Goal: Transaction & Acquisition: Download file/media

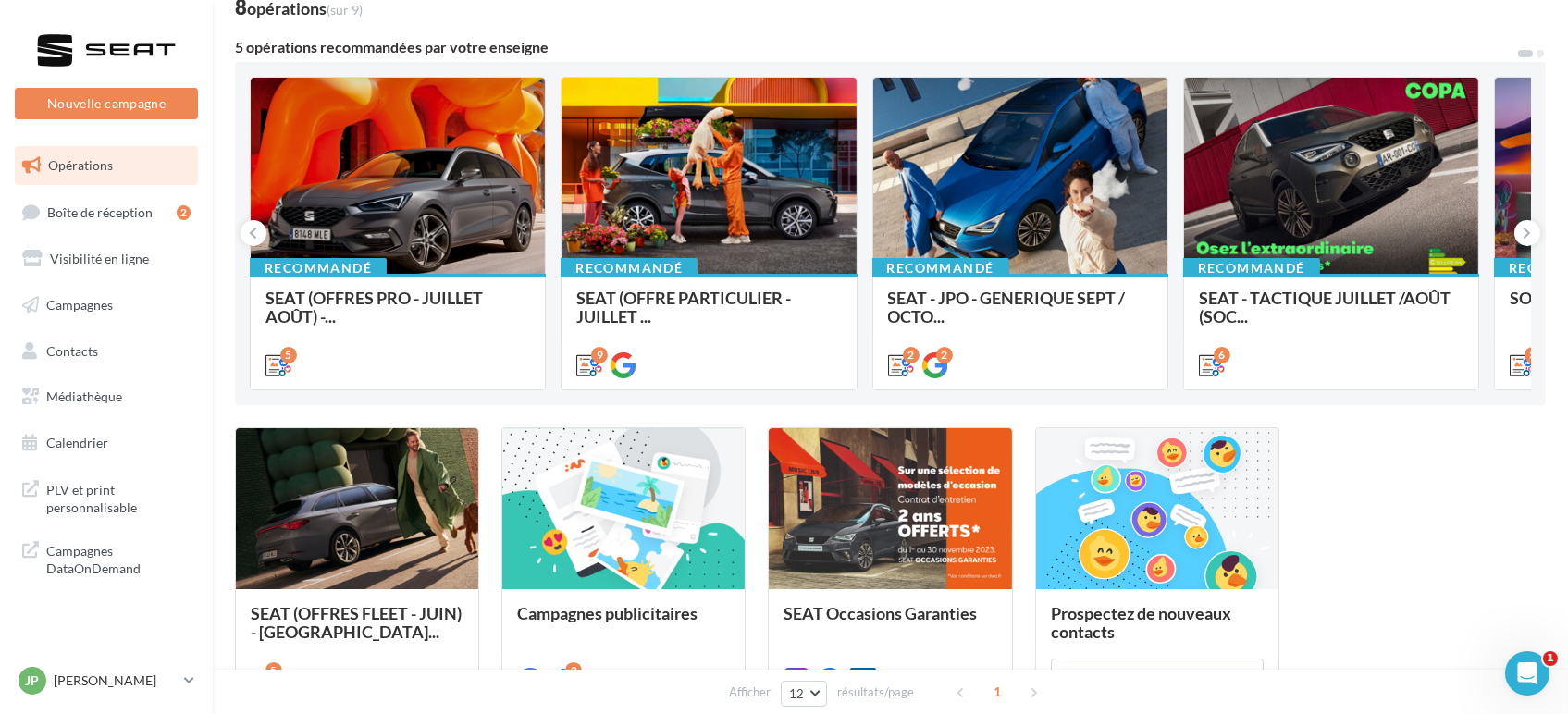
scroll to position [124, 0]
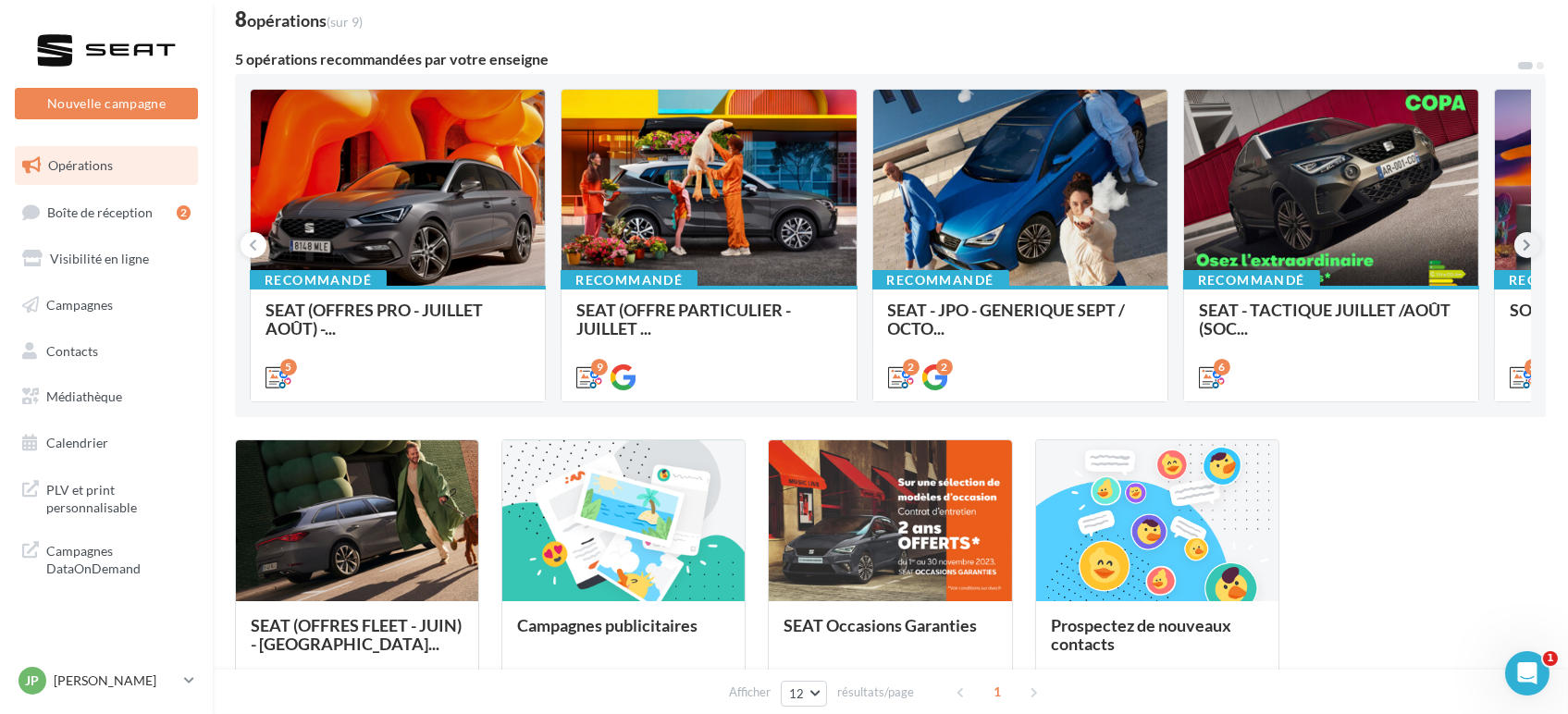
click at [1526, 242] on icon at bounding box center [1527, 245] width 8 height 19
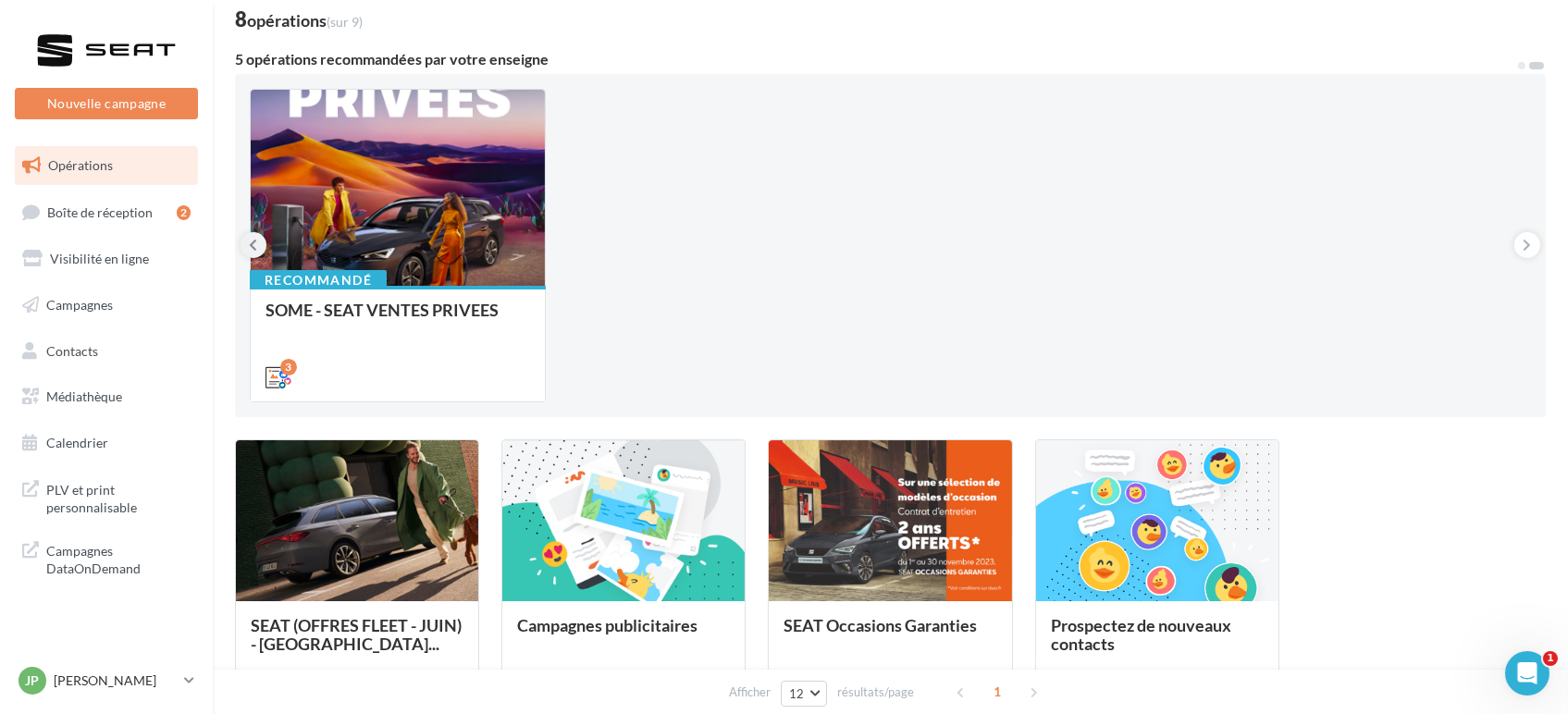
click at [245, 252] on button at bounding box center [253, 245] width 26 height 26
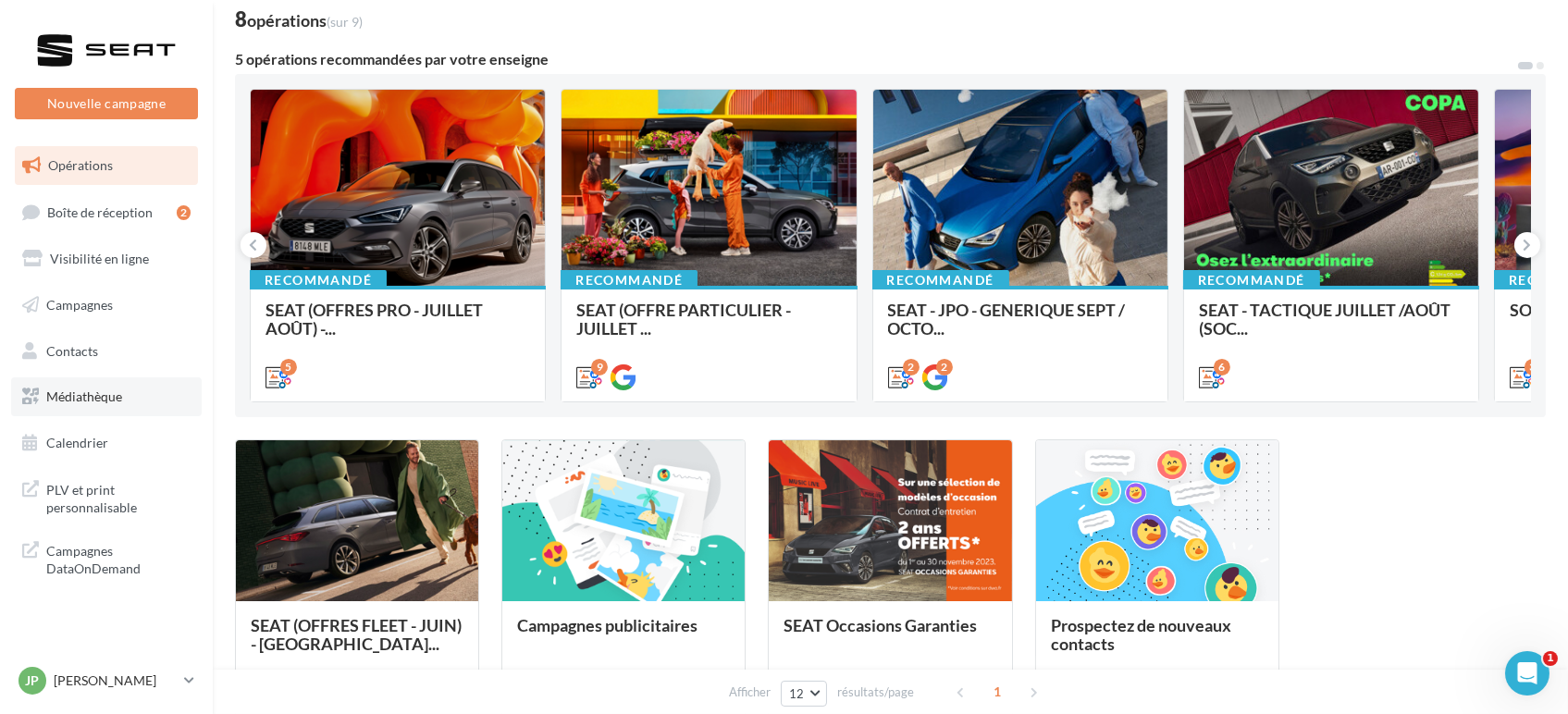
click at [99, 399] on span "Médiathèque" at bounding box center [84, 396] width 75 height 16
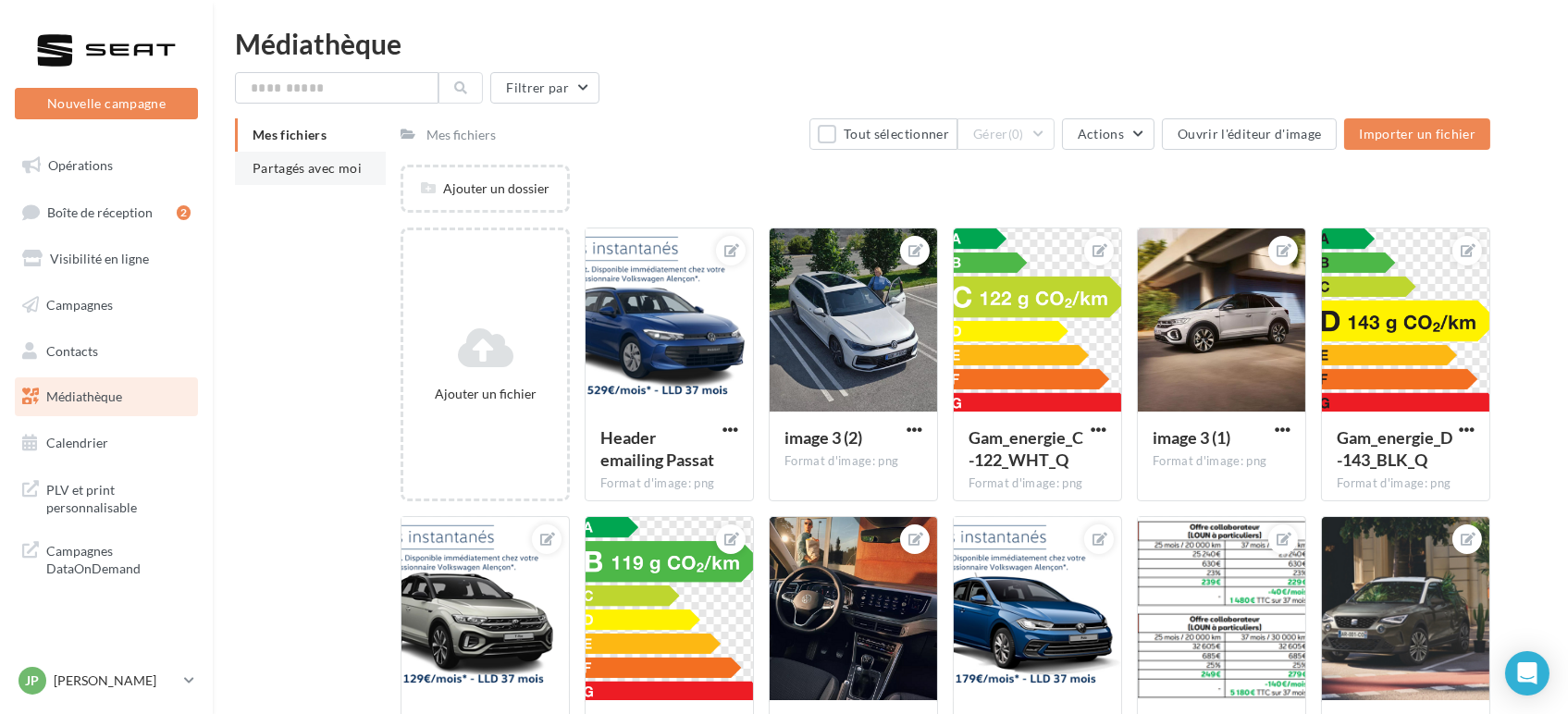
click at [301, 170] on span "Partagés avec moi" at bounding box center [306, 168] width 109 height 16
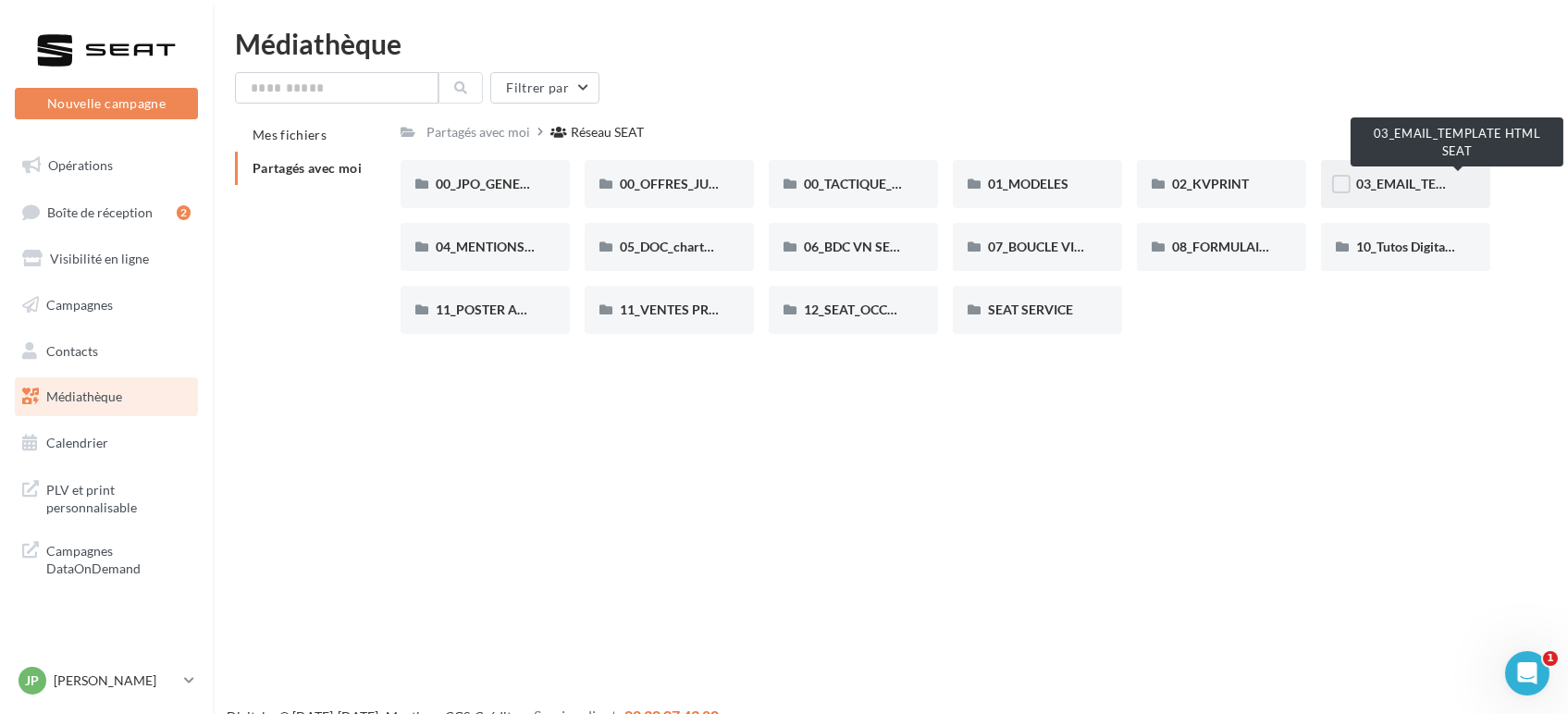
click at [1393, 184] on span "03_EMAIL_TEMPLATE HTML SEAT" at bounding box center [1456, 183] width 202 height 16
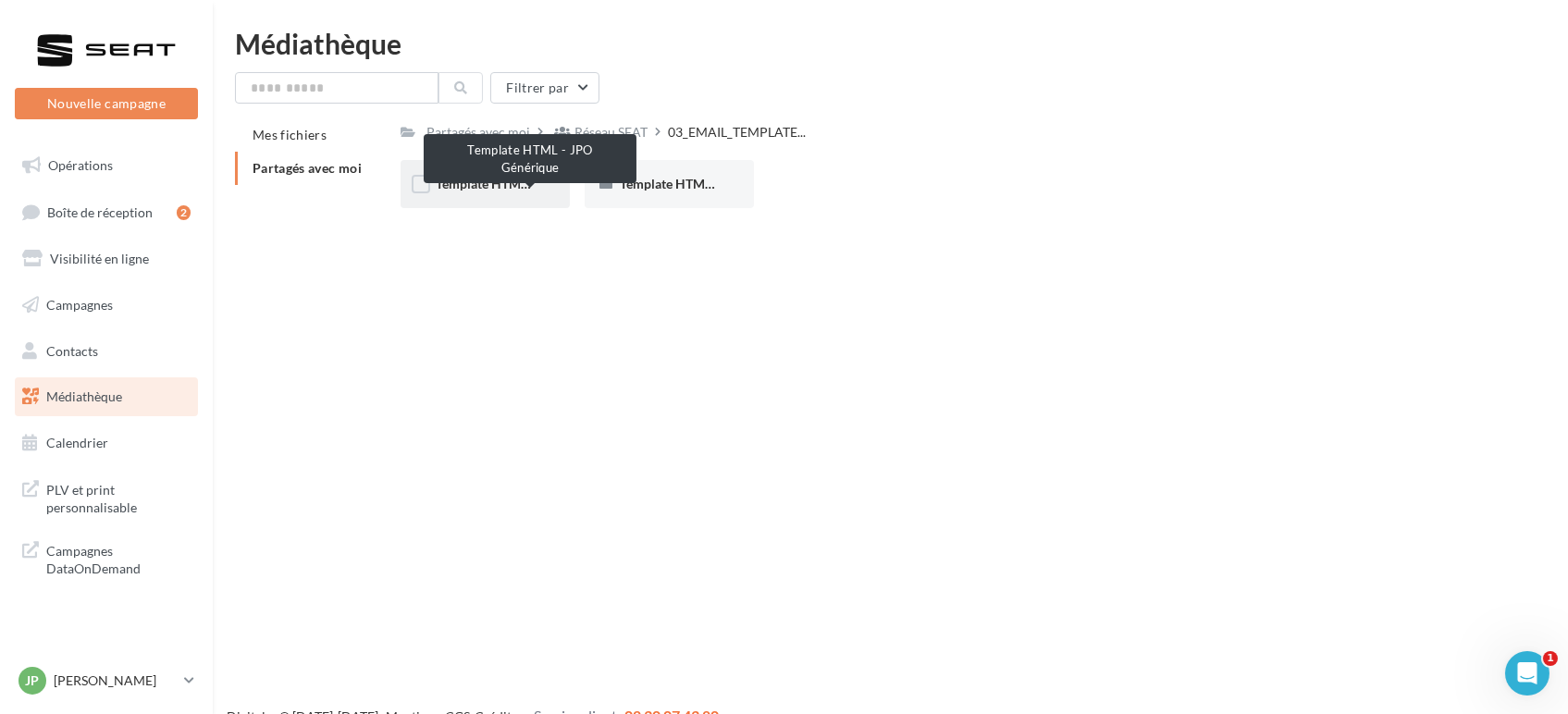
click at [466, 179] on span "Template HTML - JPO Générique" at bounding box center [529, 183] width 189 height 16
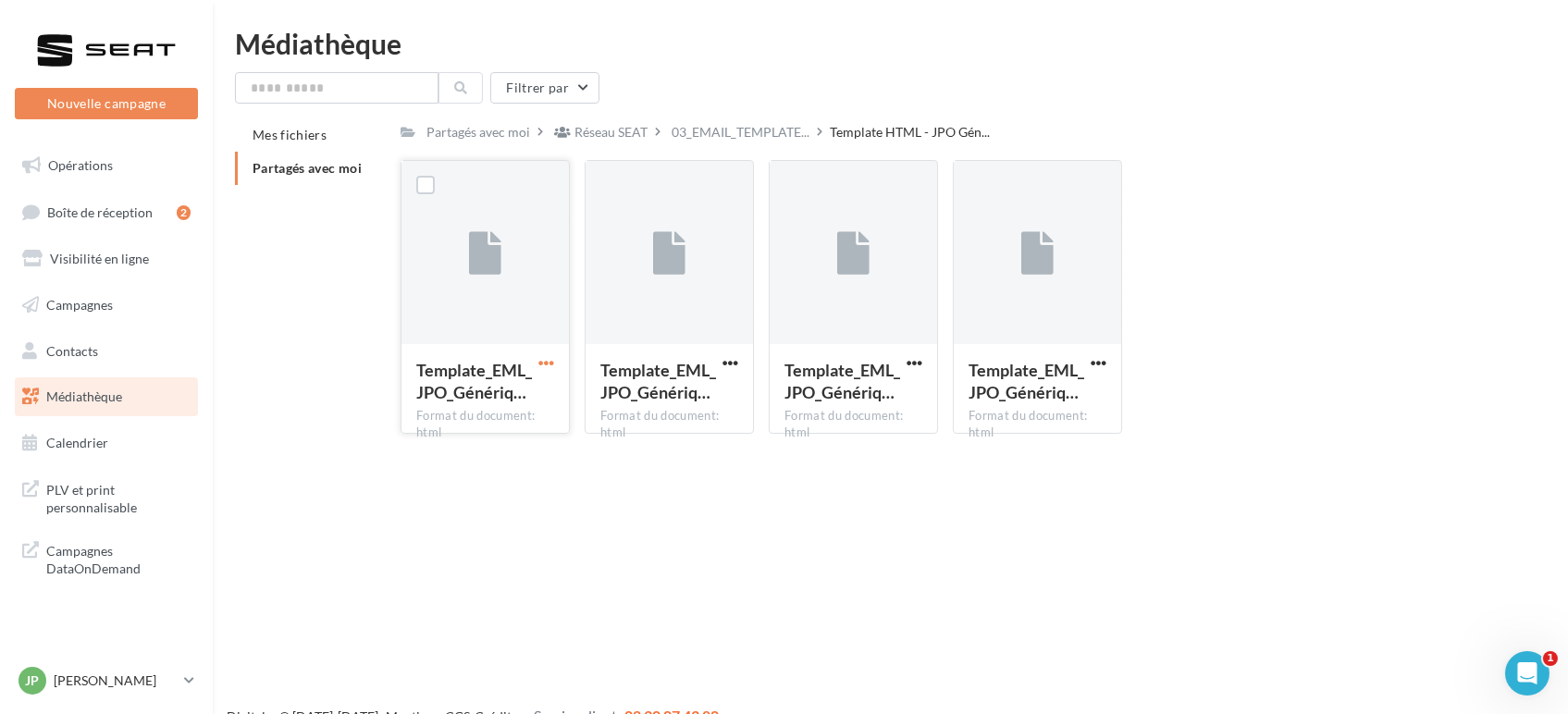
click at [545, 357] on span "button" at bounding box center [545, 363] width 16 height 16
click at [438, 403] on button "Télécharger" at bounding box center [465, 400] width 185 height 48
click at [1091, 364] on span "button" at bounding box center [1098, 363] width 16 height 16
click at [975, 396] on button "Télécharger" at bounding box center [1017, 400] width 185 height 48
click at [88, 162] on span "Opérations" at bounding box center [81, 165] width 65 height 16
